Goal: Information Seeking & Learning: Learn about a topic

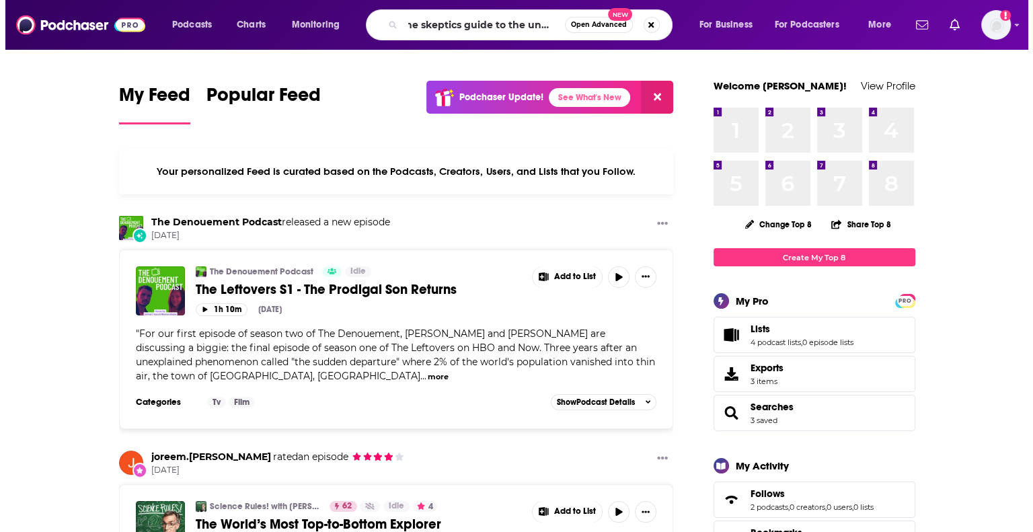
scroll to position [0, 17]
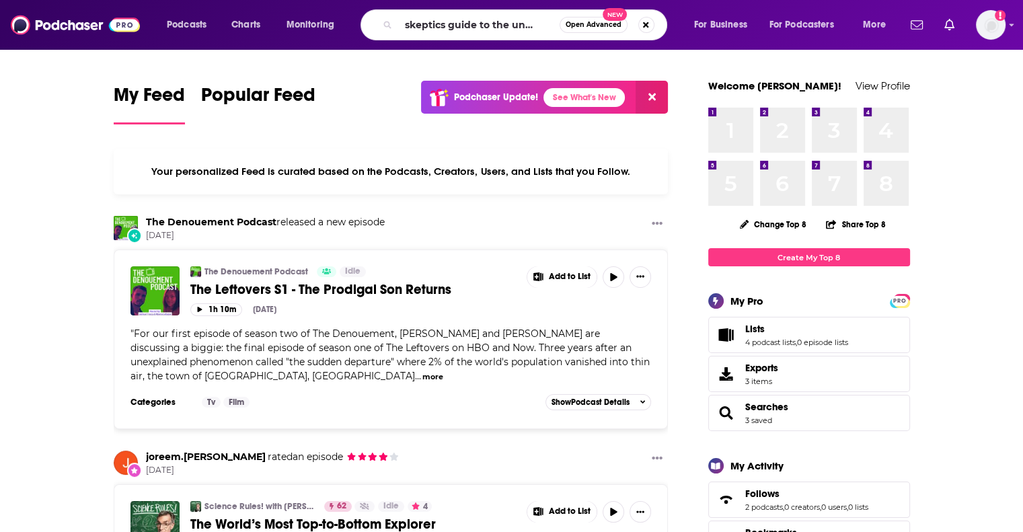
type input "the skeptics guide to the universe"
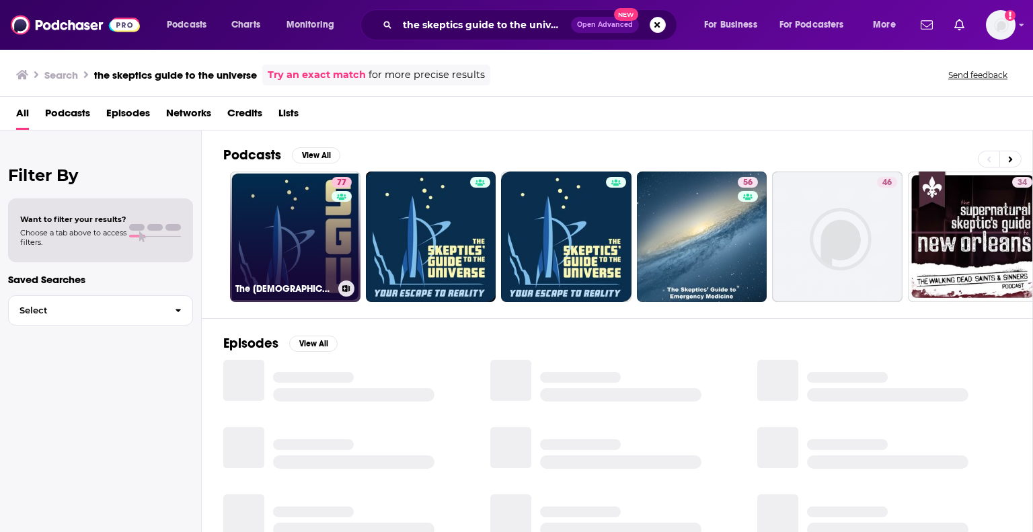
click at [277, 217] on link "77 The [DEMOGRAPHIC_DATA]' Guide to the Universe" at bounding box center [295, 237] width 131 height 131
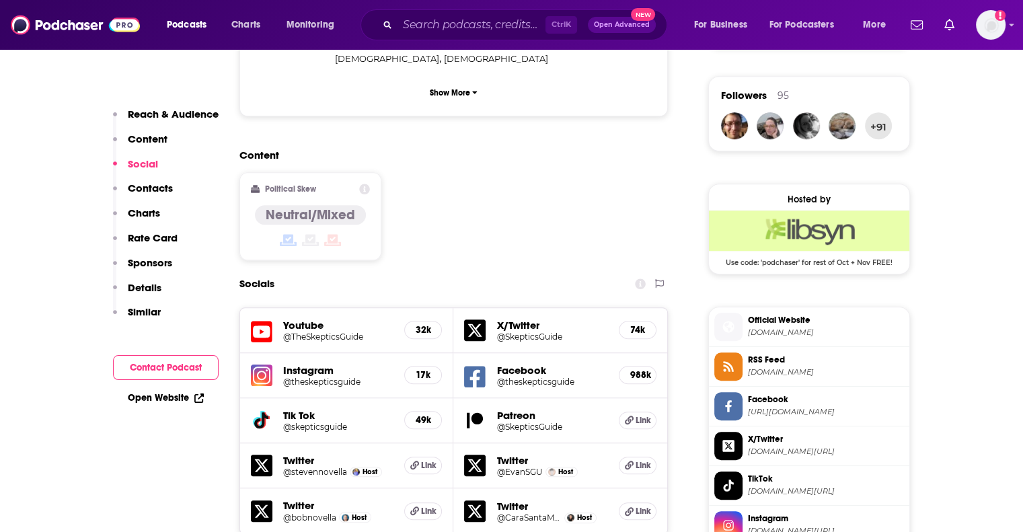
scroll to position [948, 0]
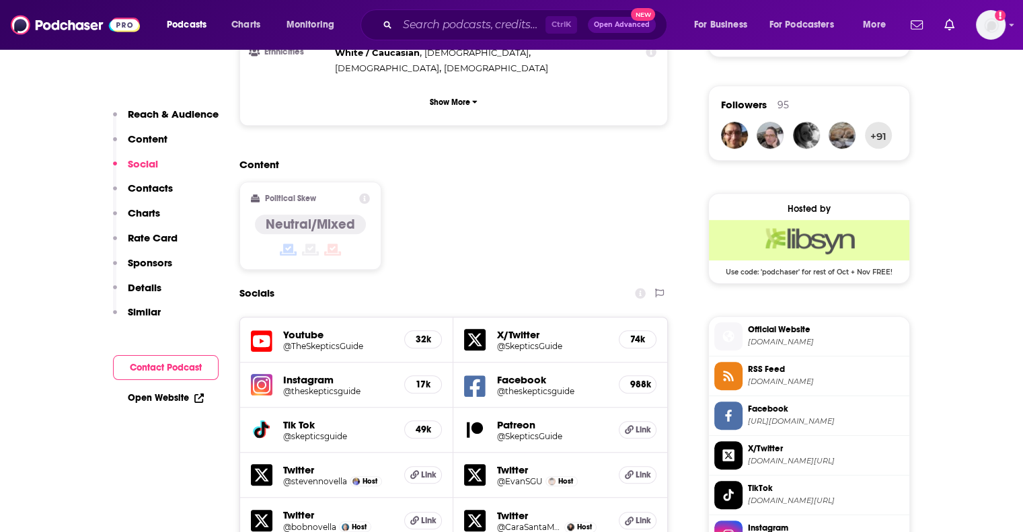
click at [320, 341] on h5 "@TheSkepticsGuide" at bounding box center [338, 346] width 111 height 10
click at [459, 11] on div "Ctrl K Open Advanced New" at bounding box center [514, 24] width 307 height 31
click at [445, 24] on input "Search podcasts, credits, & more..." at bounding box center [472, 25] width 148 height 22
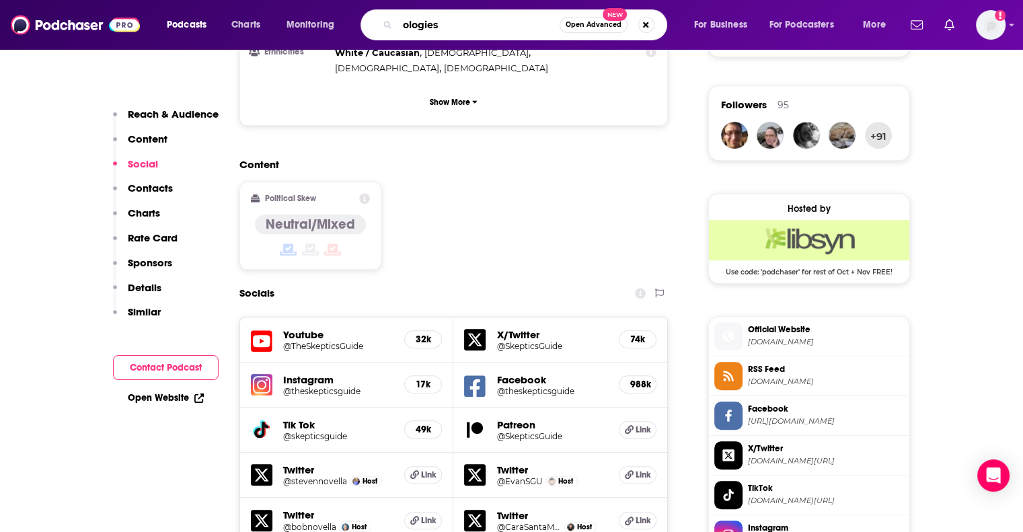
type input "ologies"
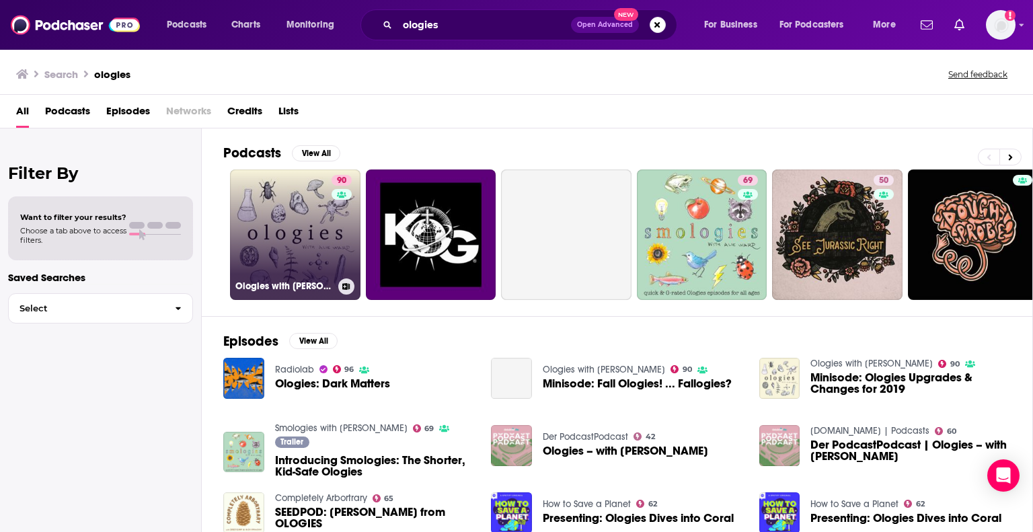
click at [294, 219] on link "90 Ologies with [PERSON_NAME]" at bounding box center [295, 235] width 131 height 131
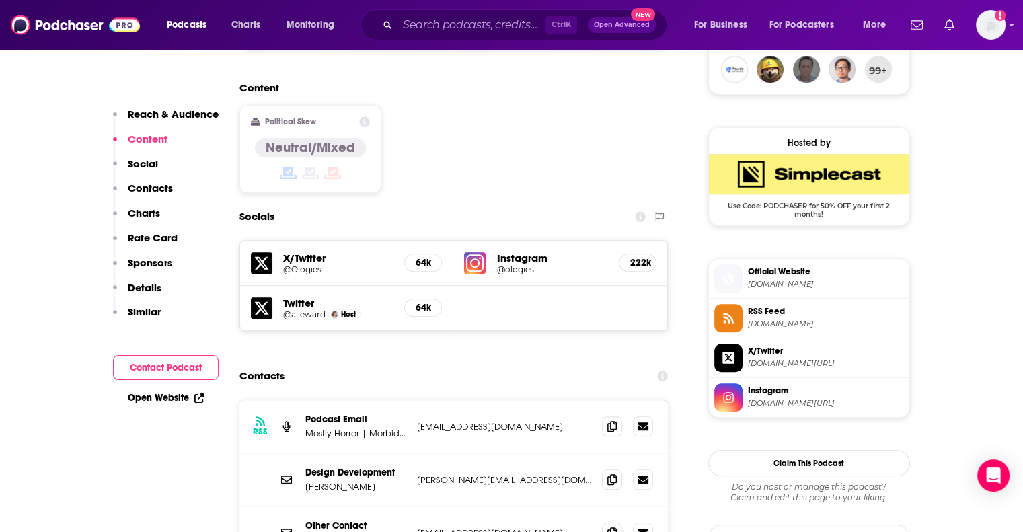
scroll to position [1020, 0]
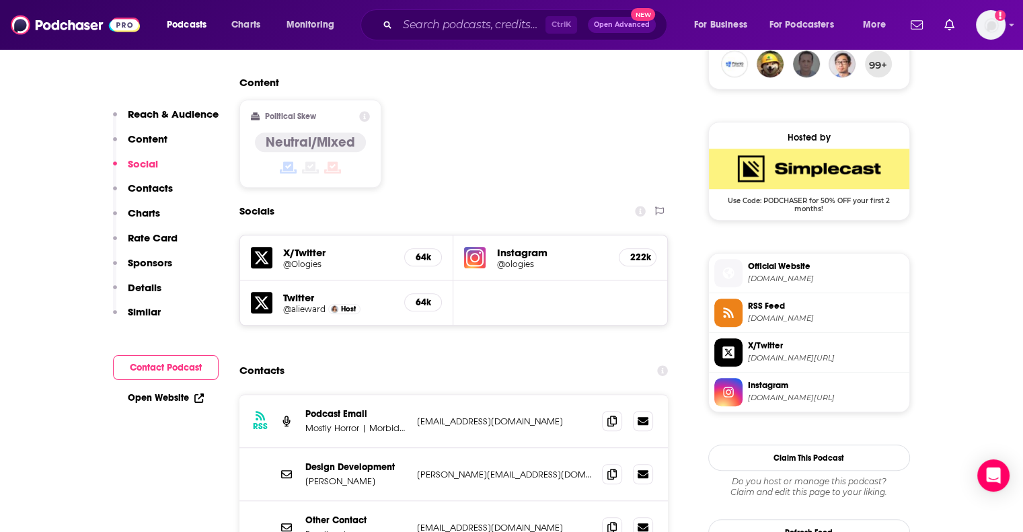
click at [515, 259] on h5 "@ologies" at bounding box center [552, 264] width 112 height 10
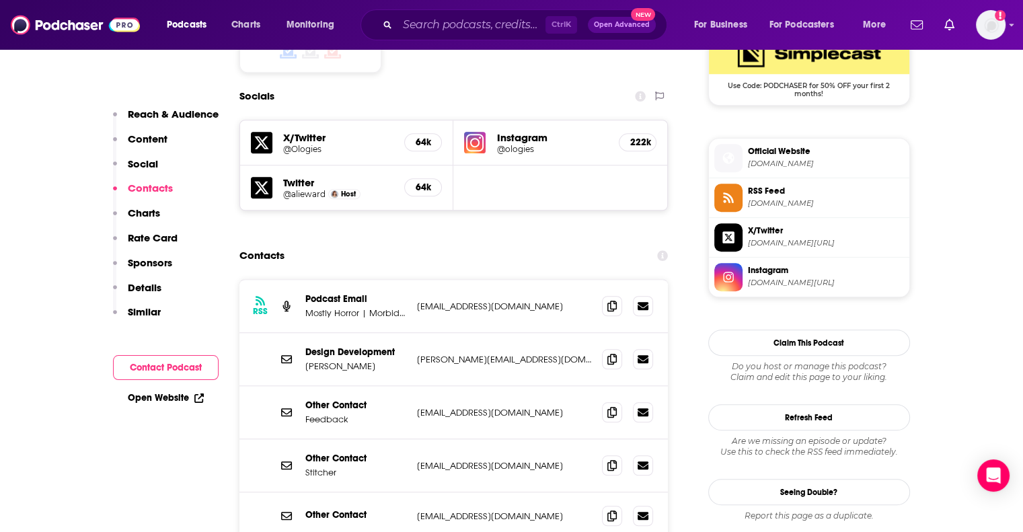
scroll to position [1135, 0]
